Goal: Task Accomplishment & Management: Use online tool/utility

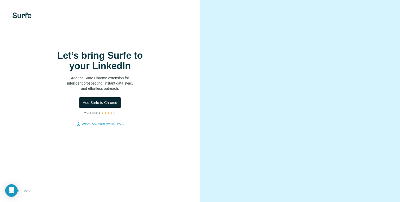
click at [113, 105] on span "Add Surfe to Chrome" at bounding box center [100, 102] width 34 height 5
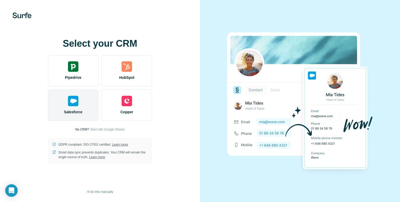
click at [70, 111] on span "Salesforce" at bounding box center [73, 111] width 19 height 5
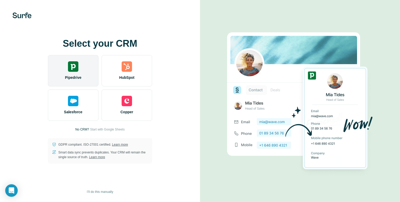
click at [73, 64] on img at bounding box center [73, 66] width 10 height 10
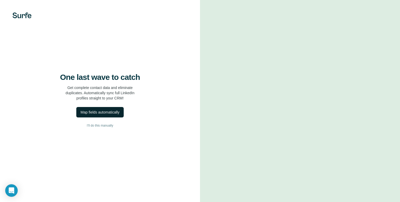
click at [117, 115] on div "Map fields automatically" at bounding box center [100, 111] width 39 height 5
